Goal: Task Accomplishment & Management: Use online tool/utility

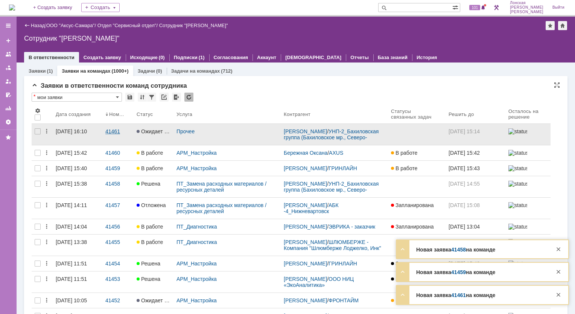
click at [111, 130] on div "41461" at bounding box center [117, 131] width 25 height 6
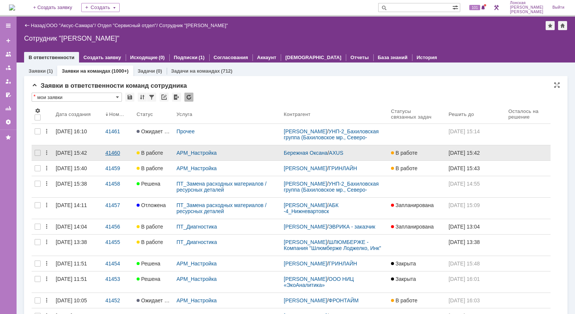
click at [108, 153] on div "41460" at bounding box center [117, 153] width 25 height 6
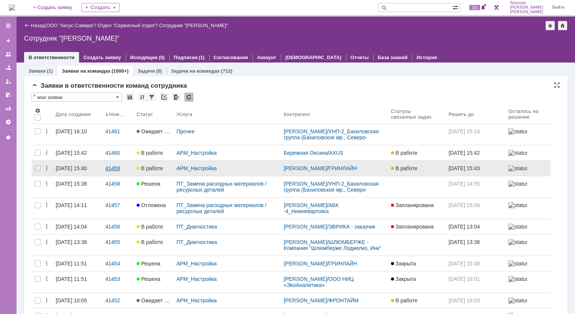
click at [114, 171] on div "41459" at bounding box center [117, 168] width 25 height 6
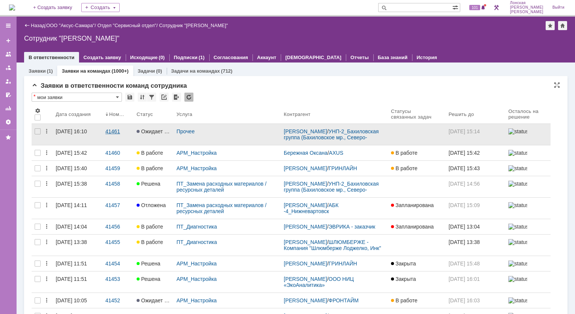
click at [117, 129] on div "41461" at bounding box center [117, 131] width 25 height 6
click at [111, 133] on div "41461" at bounding box center [117, 131] width 25 height 6
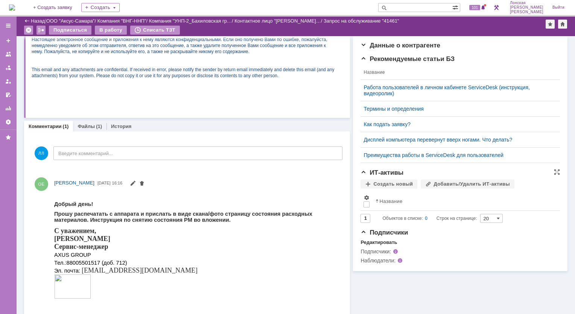
scroll to position [162, 0]
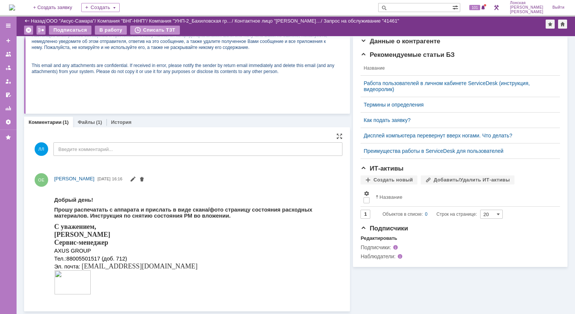
click at [59, 278] on img at bounding box center [72, 282] width 37 height 24
click at [58, 277] on img at bounding box center [72, 282] width 37 height 24
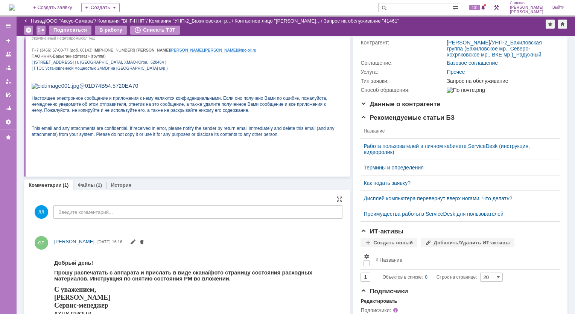
scroll to position [113, 0]
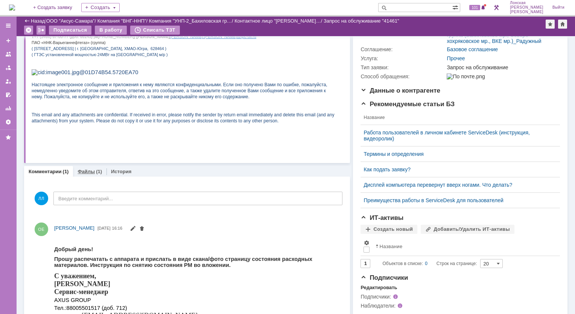
click at [80, 172] on link "Файлы" at bounding box center [86, 172] width 17 height 6
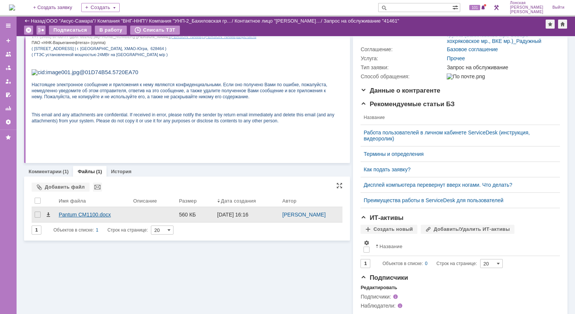
click at [69, 213] on div "Pantum CM1100.docx" at bounding box center [93, 215] width 69 height 6
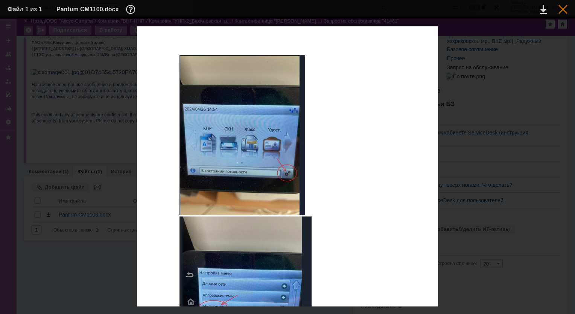
click at [563, 11] on div at bounding box center [563, 9] width 9 height 9
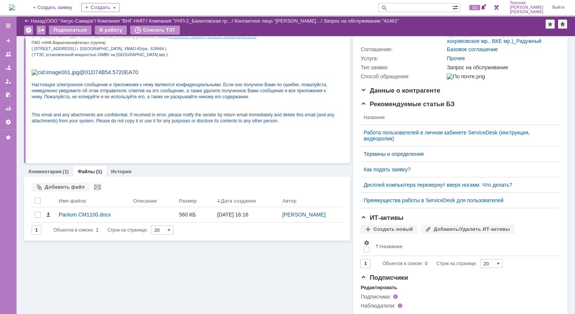
click at [28, 20] on div "Назад" at bounding box center [34, 21] width 21 height 6
